Goal: Task Accomplishment & Management: Use online tool/utility

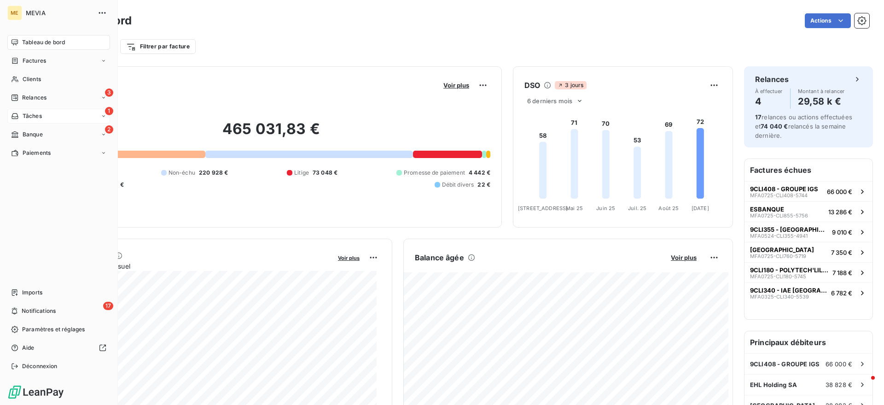
click at [12, 112] on icon at bounding box center [15, 115] width 8 height 7
click at [28, 96] on span "Relances" at bounding box center [34, 97] width 24 height 8
click at [55, 113] on div "À effectuer" at bounding box center [64, 116] width 92 height 15
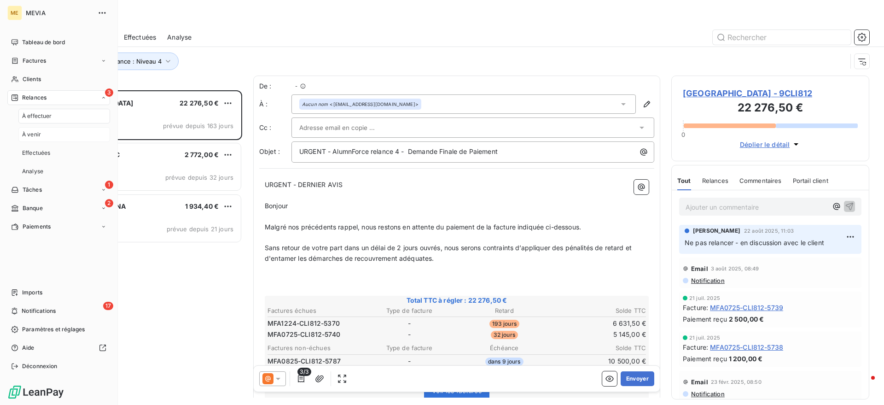
scroll to position [306, 189]
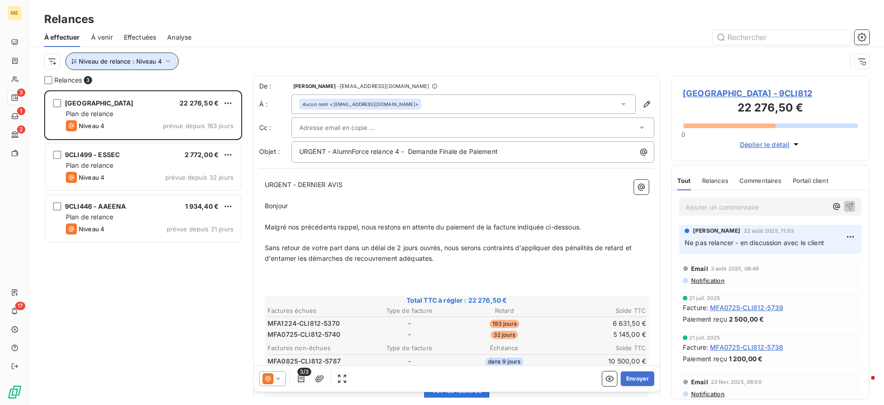
click at [135, 56] on button "Niveau de relance : Niveau 4" at bounding box center [121, 62] width 113 height 18
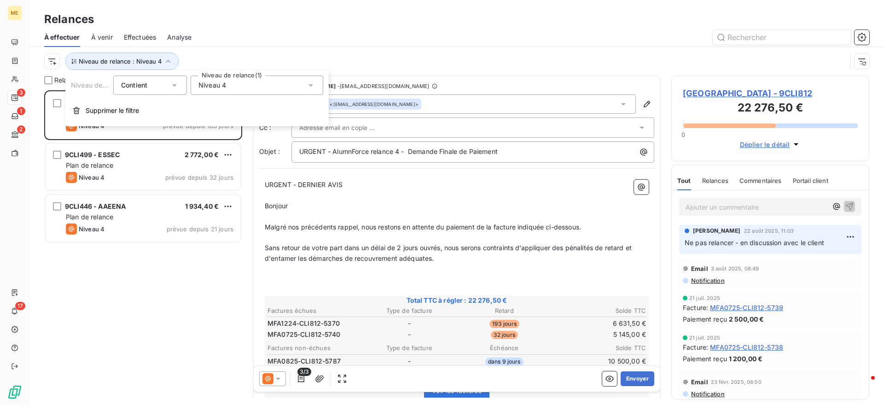
click at [237, 82] on div "Niveau 4" at bounding box center [257, 85] width 133 height 19
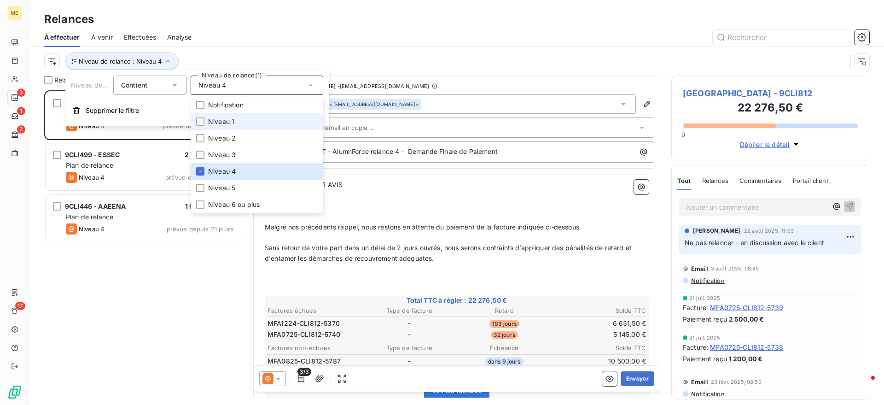
click at [234, 121] on span "Niveau 1" at bounding box center [221, 121] width 26 height 9
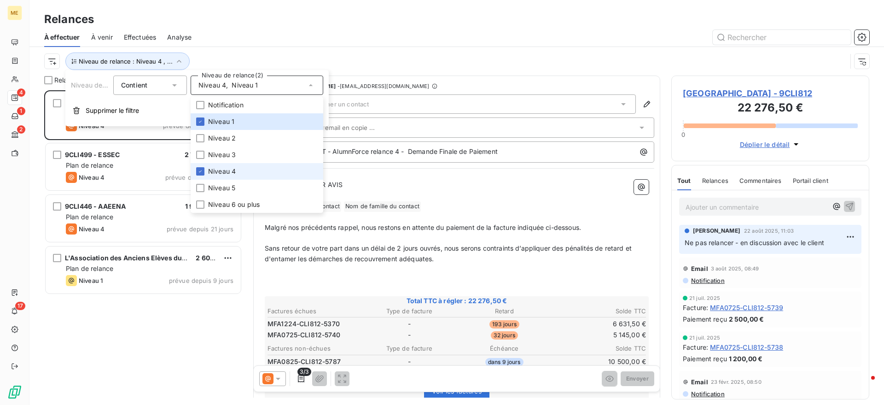
click at [234, 167] on span "Niveau 4" at bounding box center [222, 171] width 28 height 9
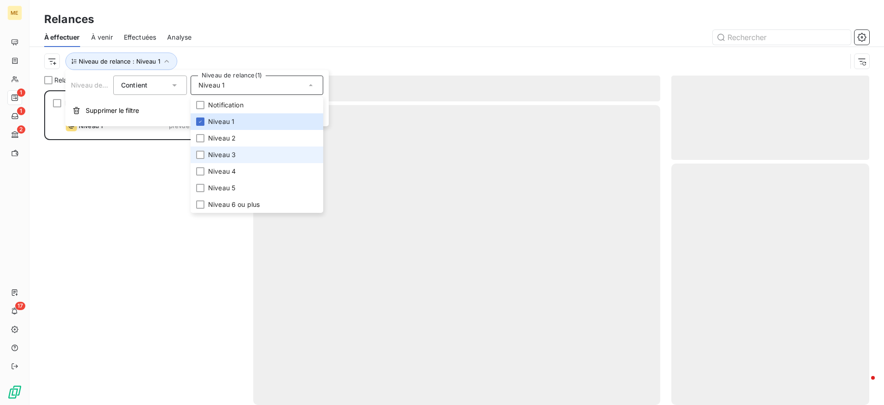
scroll to position [306, 189]
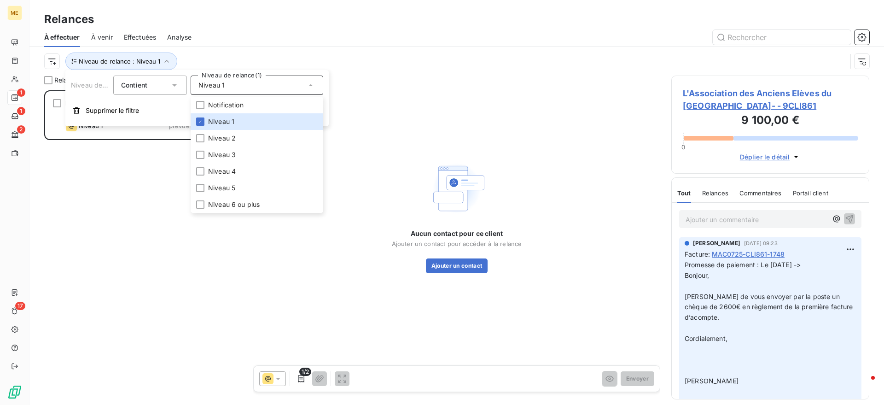
click at [301, 51] on div "Niveau de relance : Niveau 1" at bounding box center [456, 61] width 825 height 29
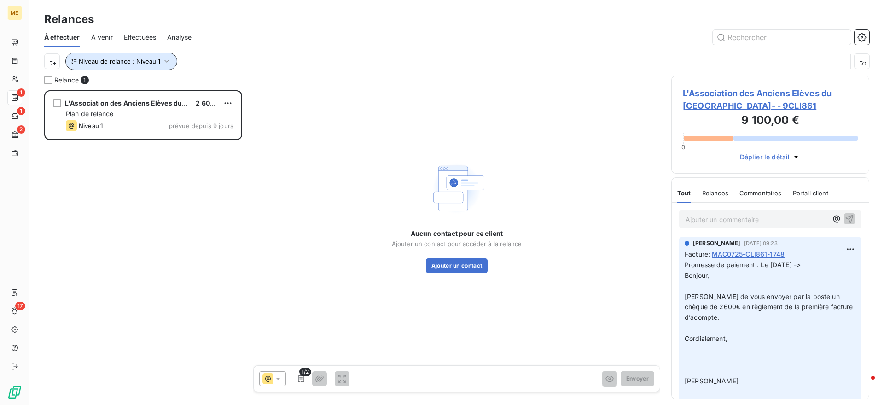
click at [142, 61] on span "Niveau de relance : Niveau 1" at bounding box center [120, 61] width 82 height 7
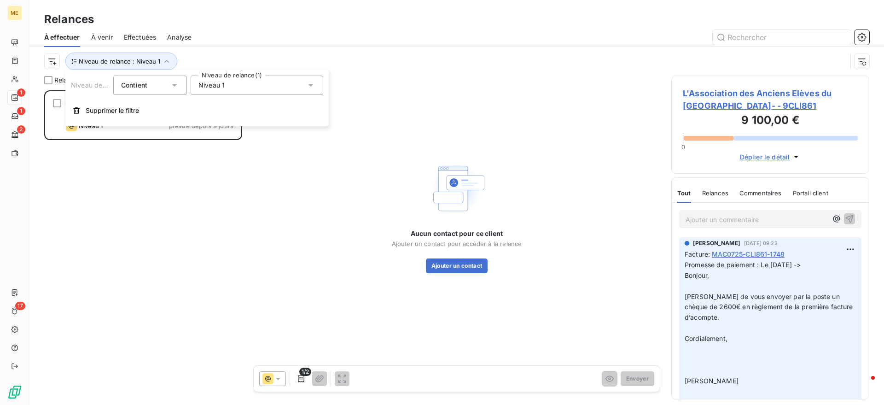
click at [209, 92] on div "Niveau 1" at bounding box center [257, 85] width 133 height 19
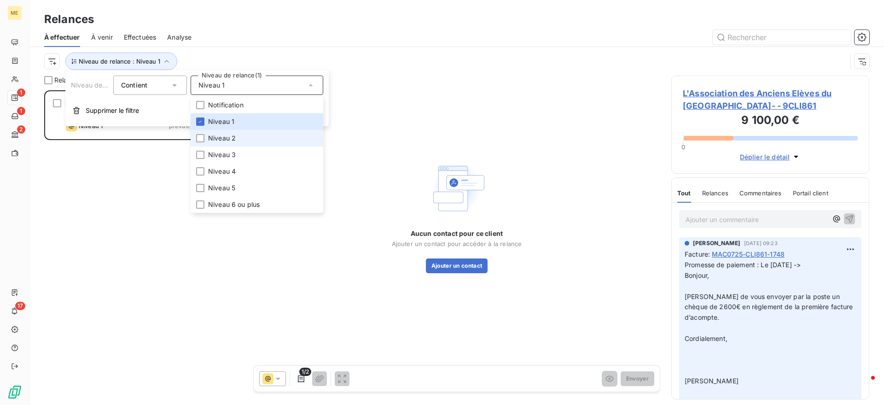
click at [210, 134] on li "Niveau 2" at bounding box center [257, 138] width 133 height 17
click at [221, 122] on span "Niveau 1" at bounding box center [221, 121] width 26 height 9
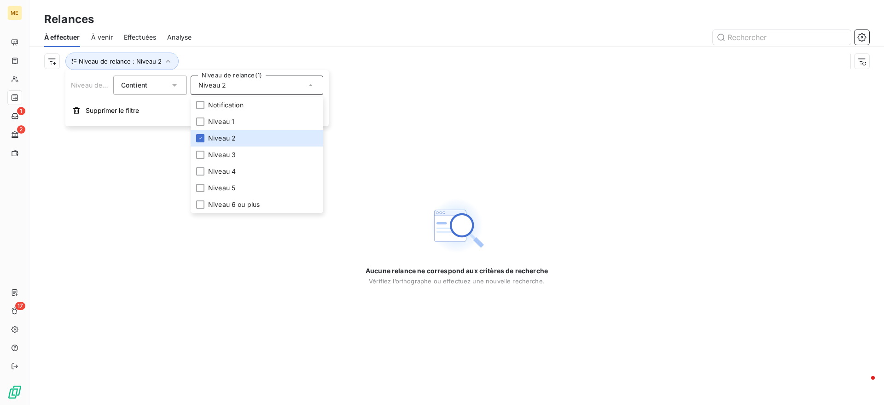
click at [336, 53] on div "Niveau de relance : Niveau 2" at bounding box center [445, 62] width 803 height 18
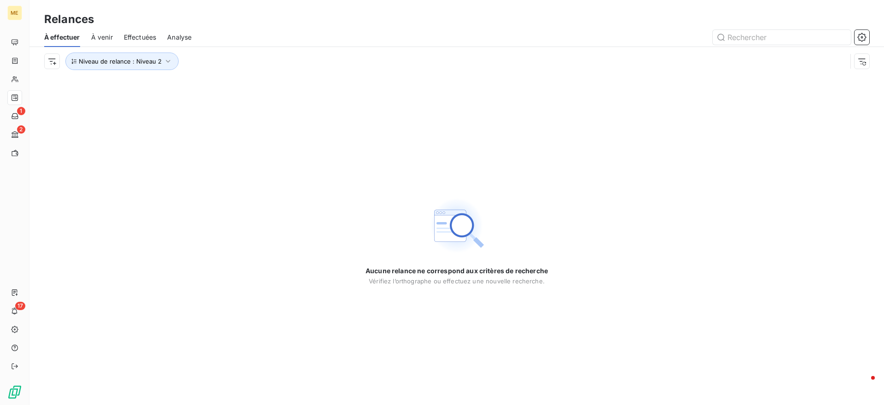
click at [144, 71] on div "Niveau de relance : Niveau 2" at bounding box center [456, 61] width 825 height 29
click at [152, 68] on button "Niveau de relance : Niveau 2" at bounding box center [121, 62] width 113 height 18
click at [229, 92] on div "Niveau 2" at bounding box center [257, 85] width 133 height 19
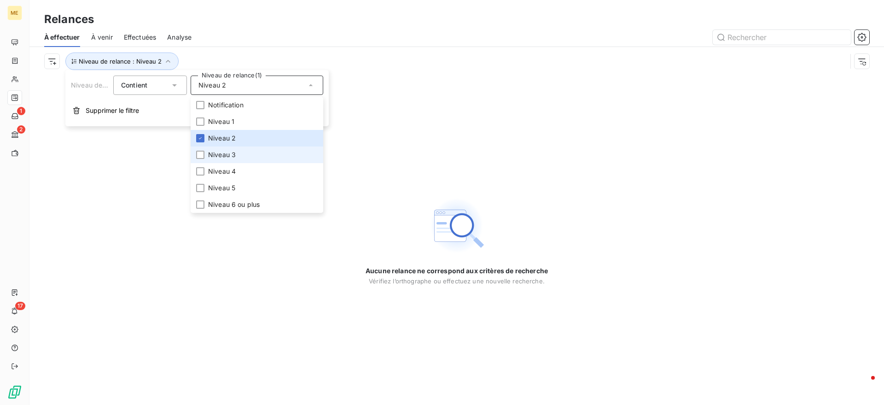
click at [222, 158] on span "Niveau 3" at bounding box center [222, 154] width 28 height 9
click at [235, 135] on span "Niveau 2" at bounding box center [222, 138] width 28 height 9
click at [266, 43] on div at bounding box center [536, 37] width 667 height 15
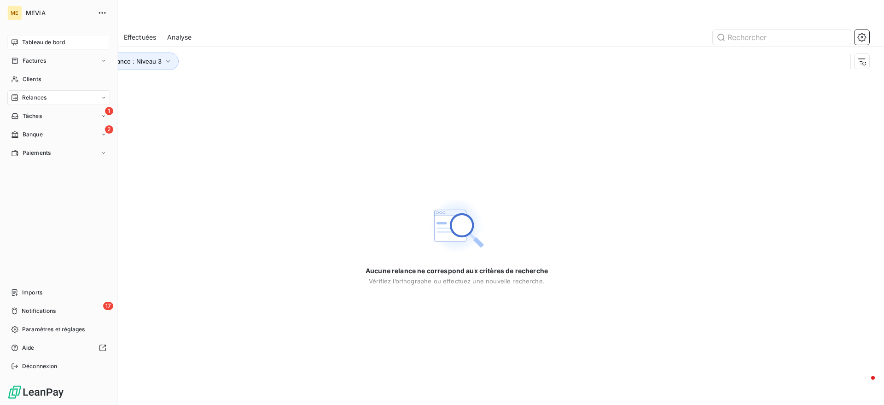
click at [12, 41] on icon at bounding box center [15, 42] width 6 height 6
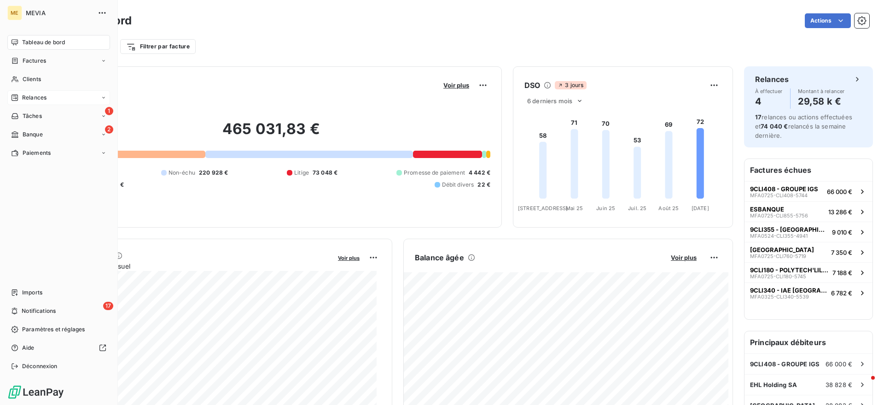
click at [55, 98] on div "Relances" at bounding box center [58, 97] width 103 height 15
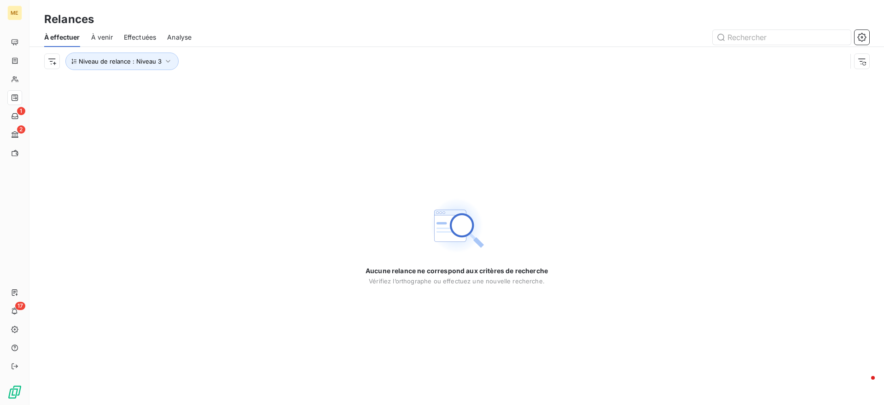
click at [167, 35] on div "À effectuer À venir Effectuées Analyse" at bounding box center [456, 37] width 855 height 19
click at [169, 35] on span "Analyse" at bounding box center [179, 37] width 24 height 9
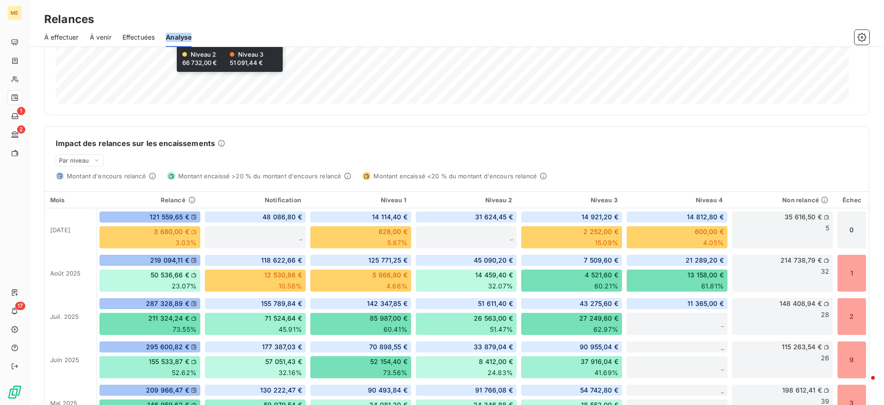
scroll to position [15, 0]
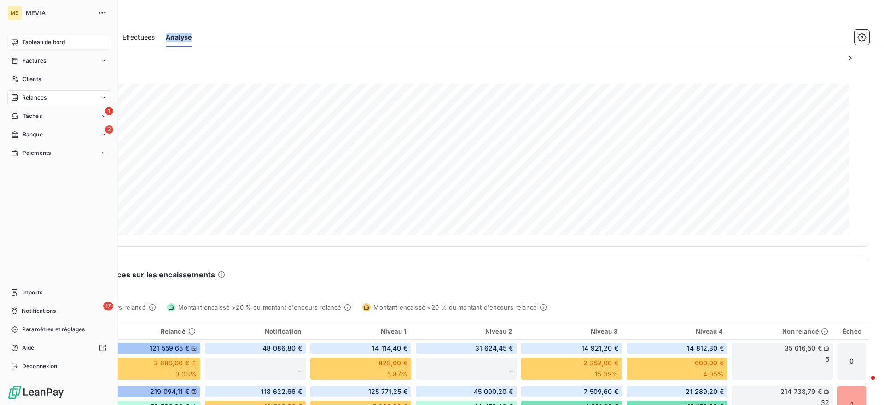
click at [14, 40] on icon at bounding box center [14, 42] width 7 height 7
